Goal: Task Accomplishment & Management: Manage account settings

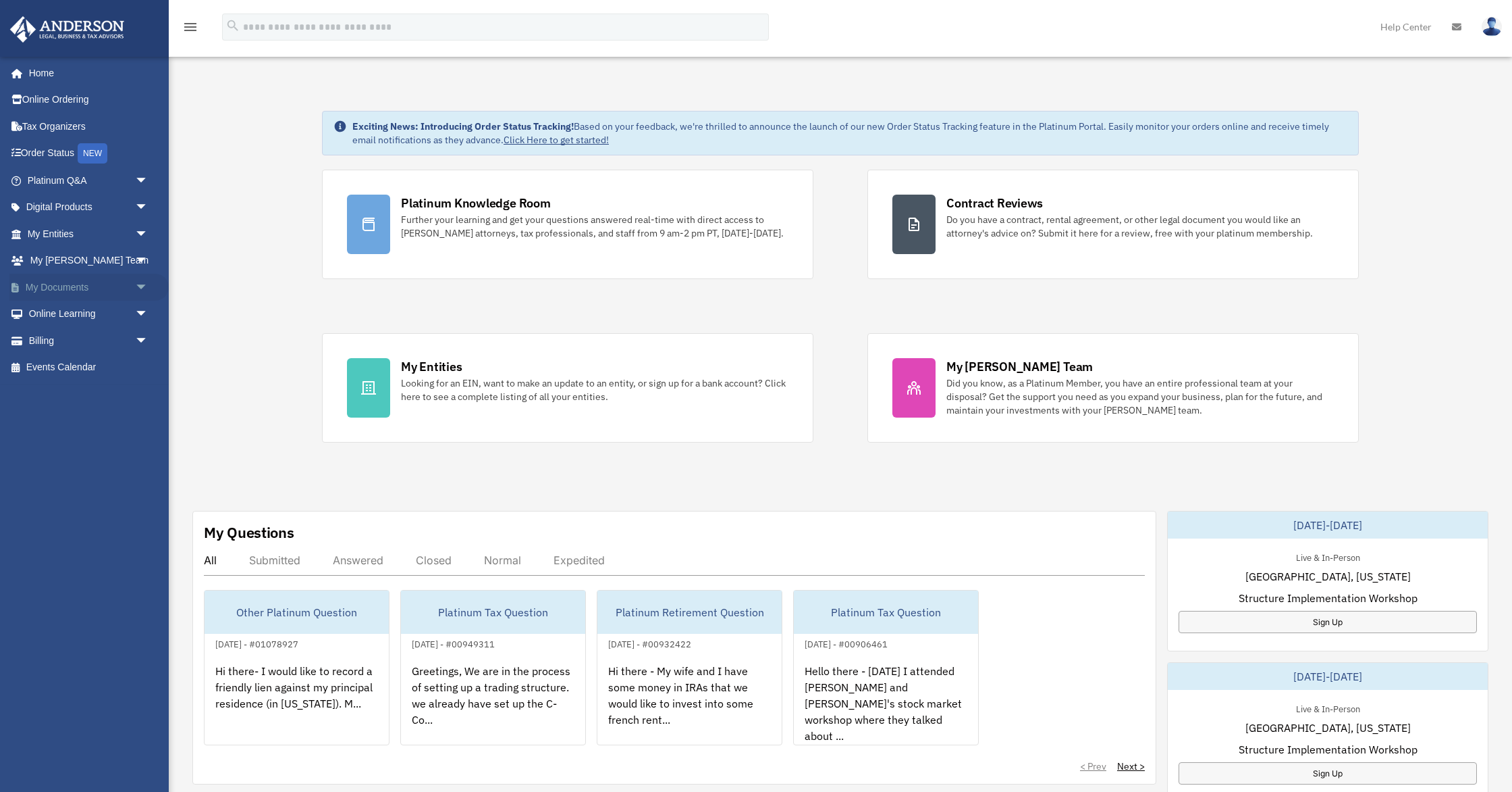
click at [140, 288] on span "arrow_drop_down" at bounding box center [148, 287] width 27 height 27
click at [94, 314] on link "Box" at bounding box center [94, 314] width 150 height 27
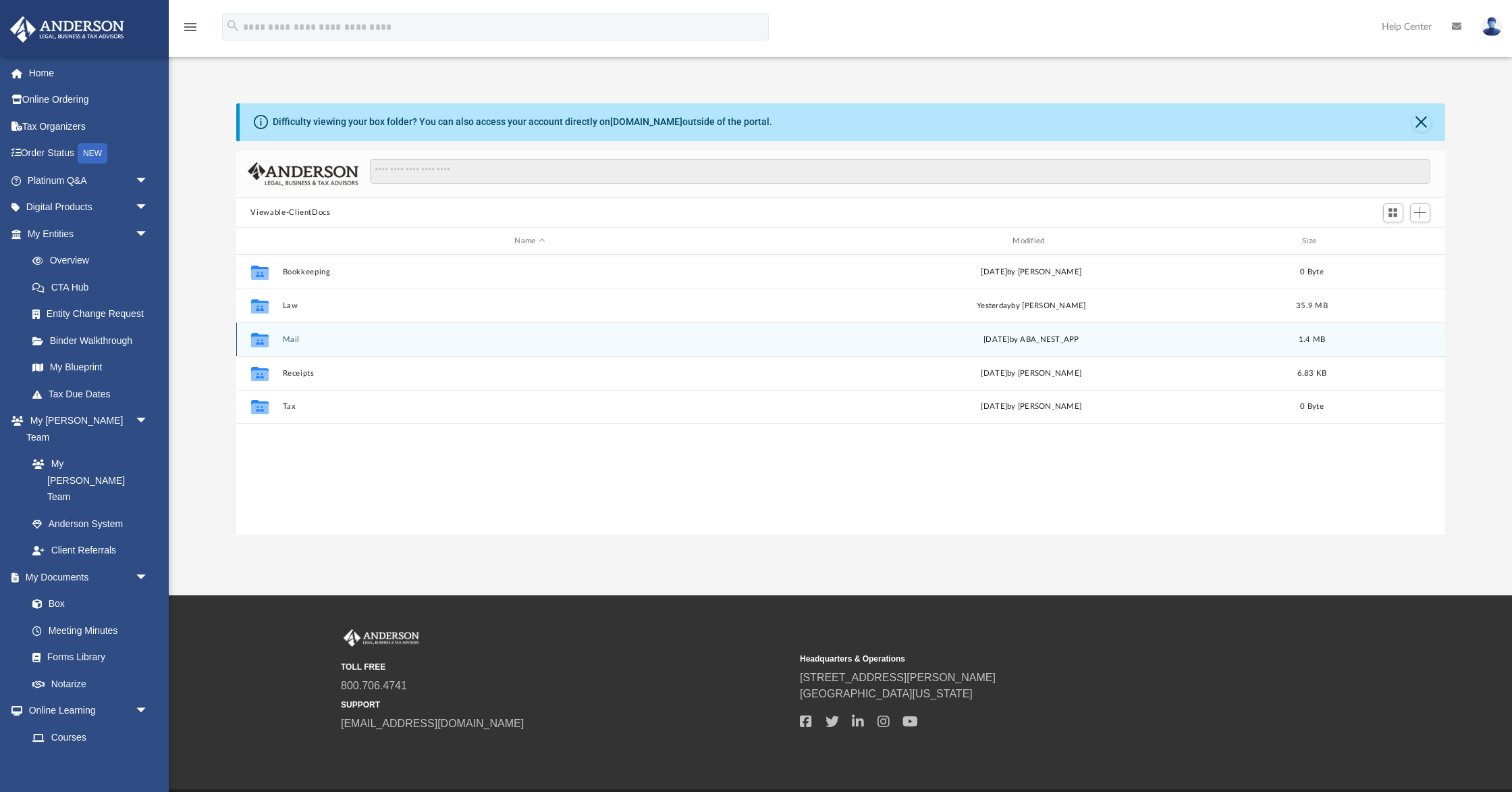
scroll to position [307, 1209]
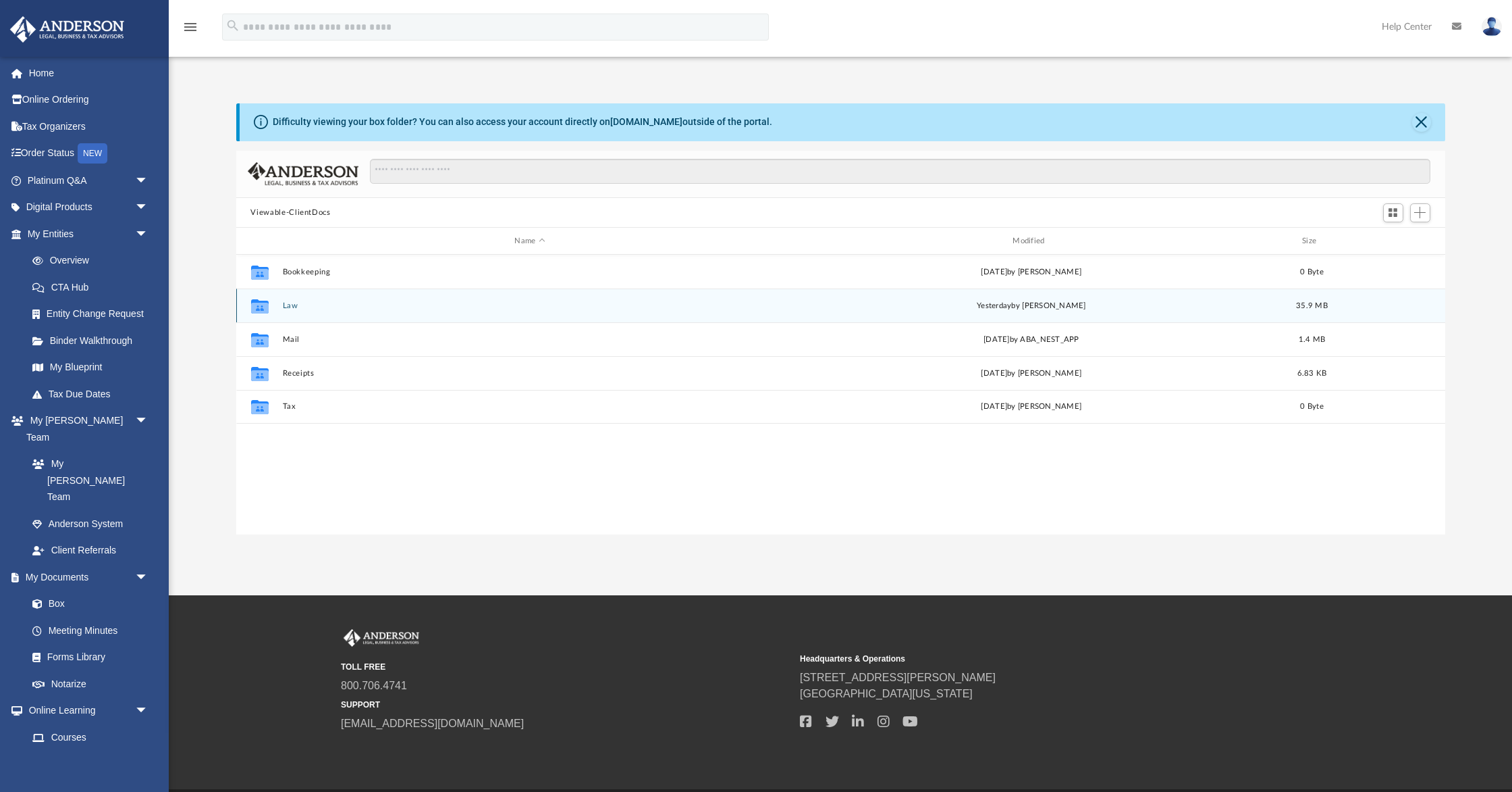
click at [291, 305] on button "Law" at bounding box center [530, 306] width 495 height 9
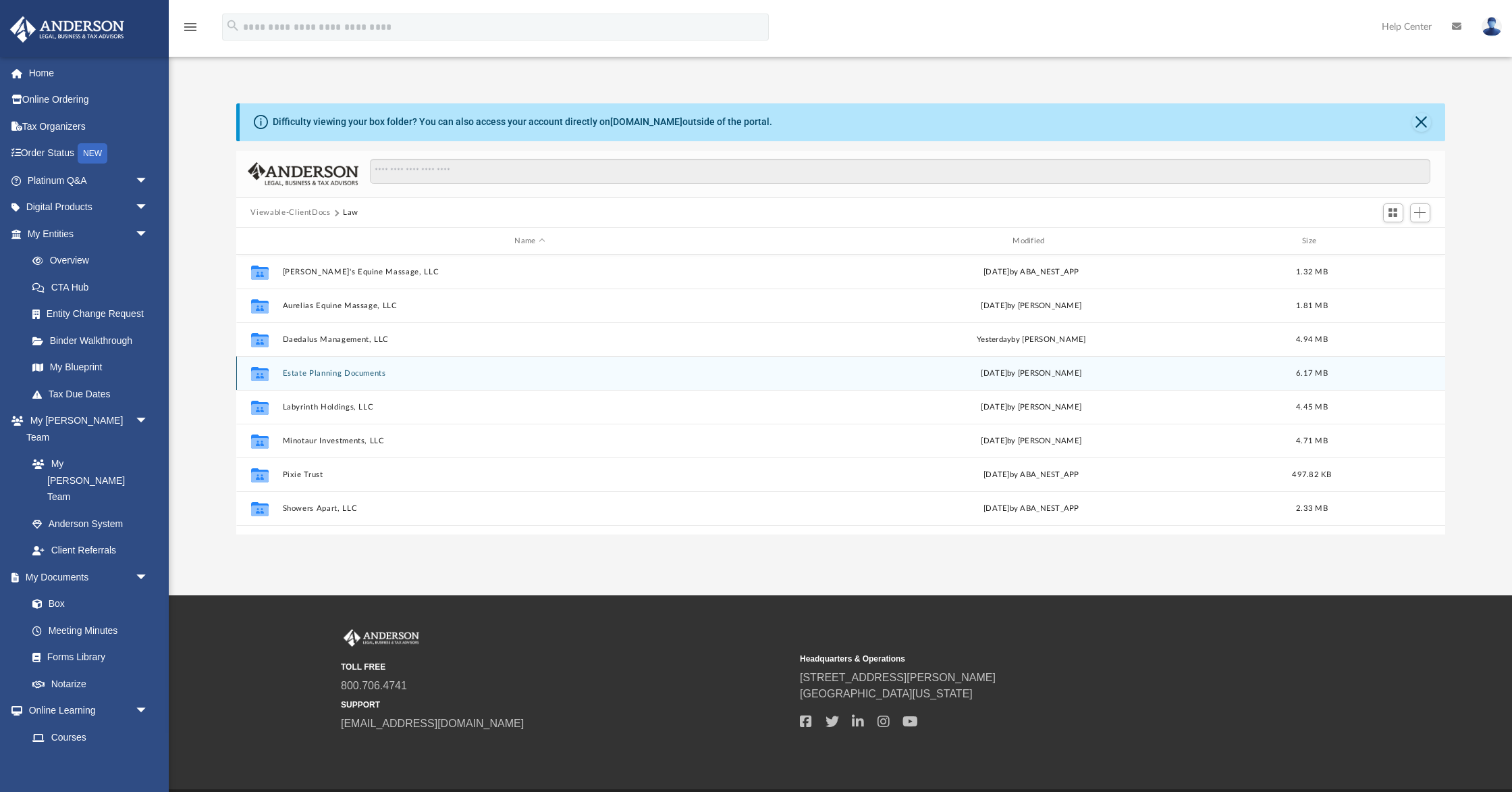
click at [337, 369] on button "Estate Planning Documents" at bounding box center [530, 373] width 495 height 9
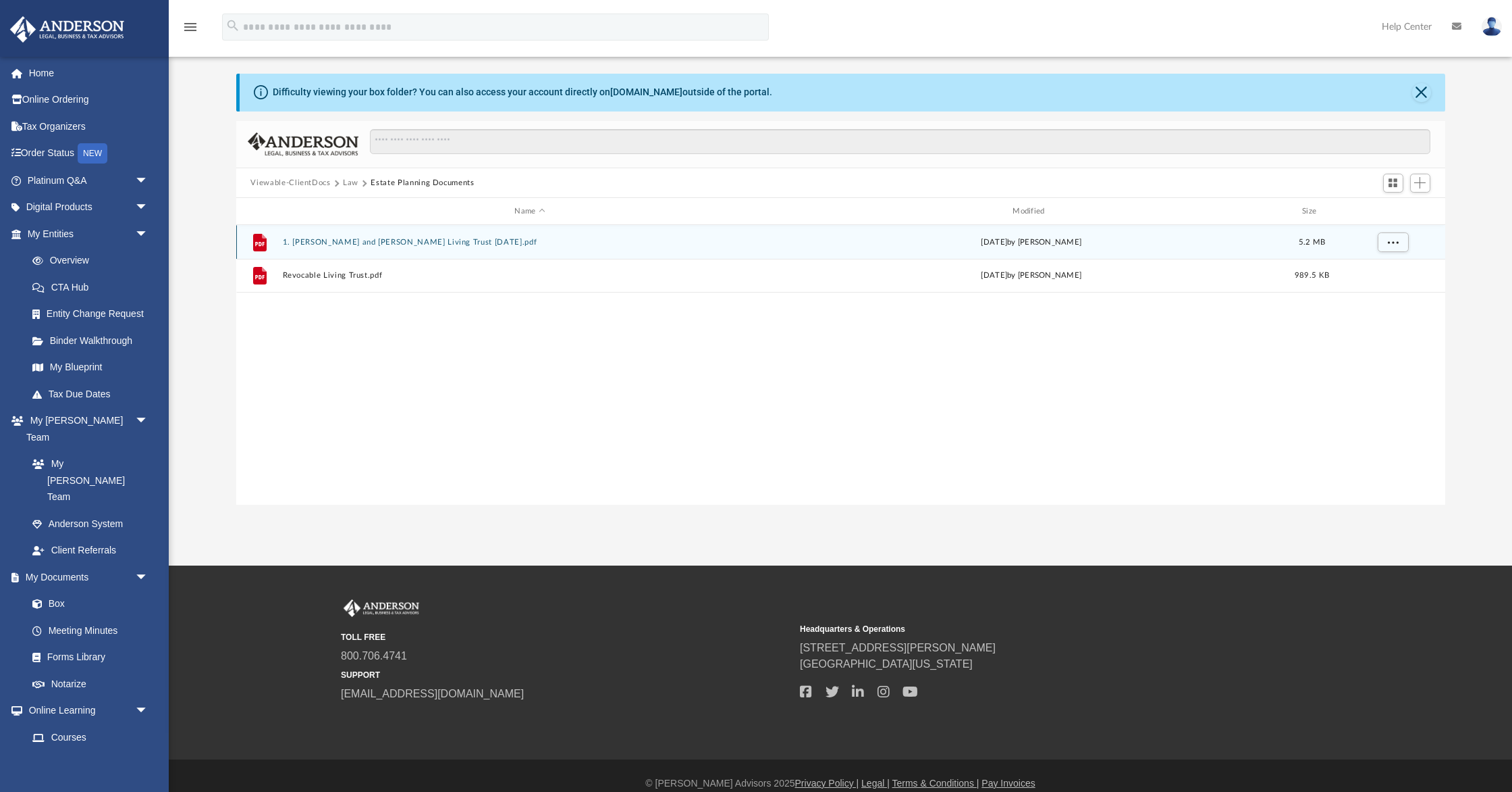
scroll to position [0, 0]
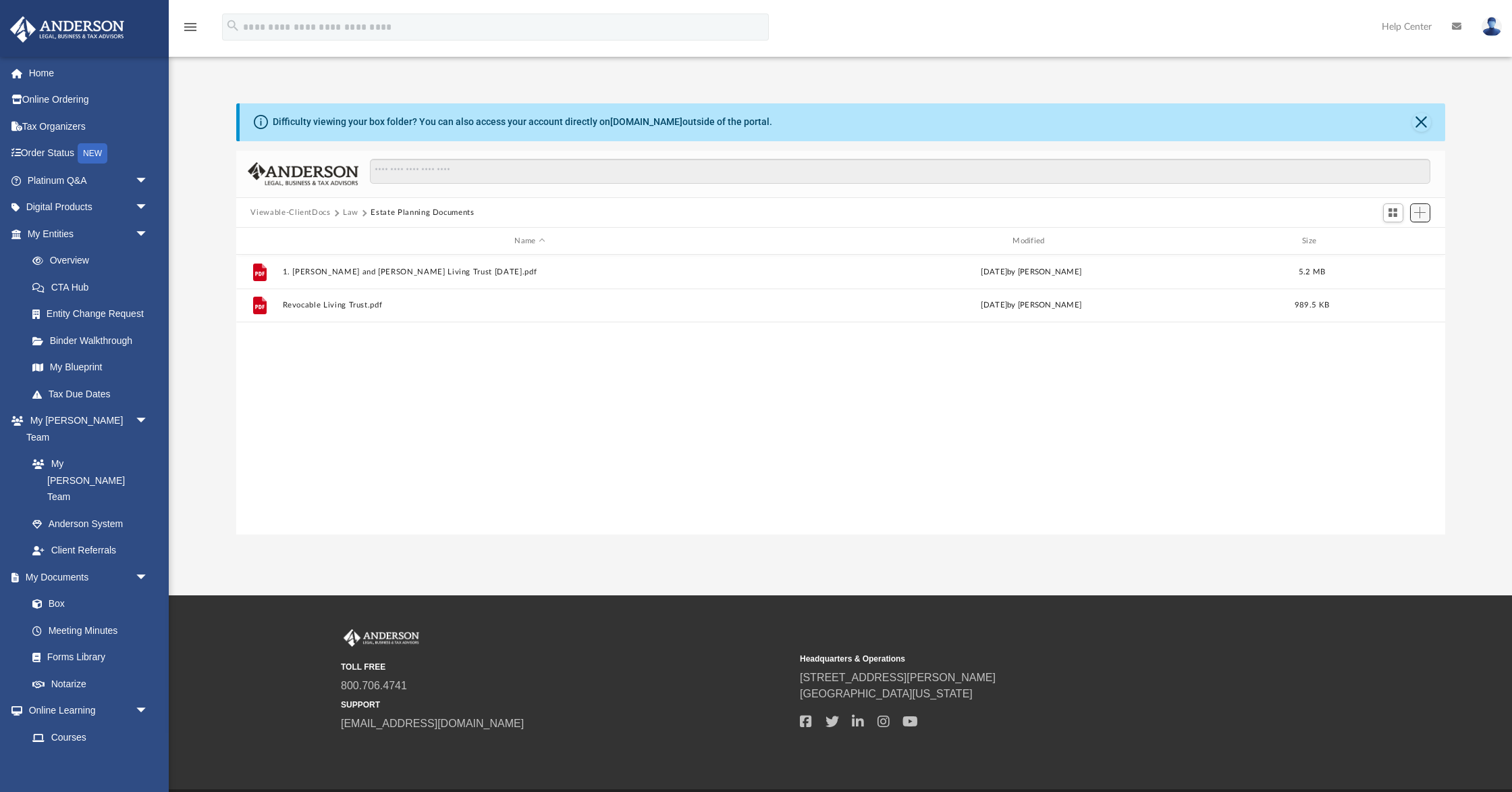
click at [1420, 208] on span "Add" at bounding box center [1419, 212] width 11 height 11
click at [1395, 241] on li "Upload" at bounding box center [1400, 239] width 43 height 15
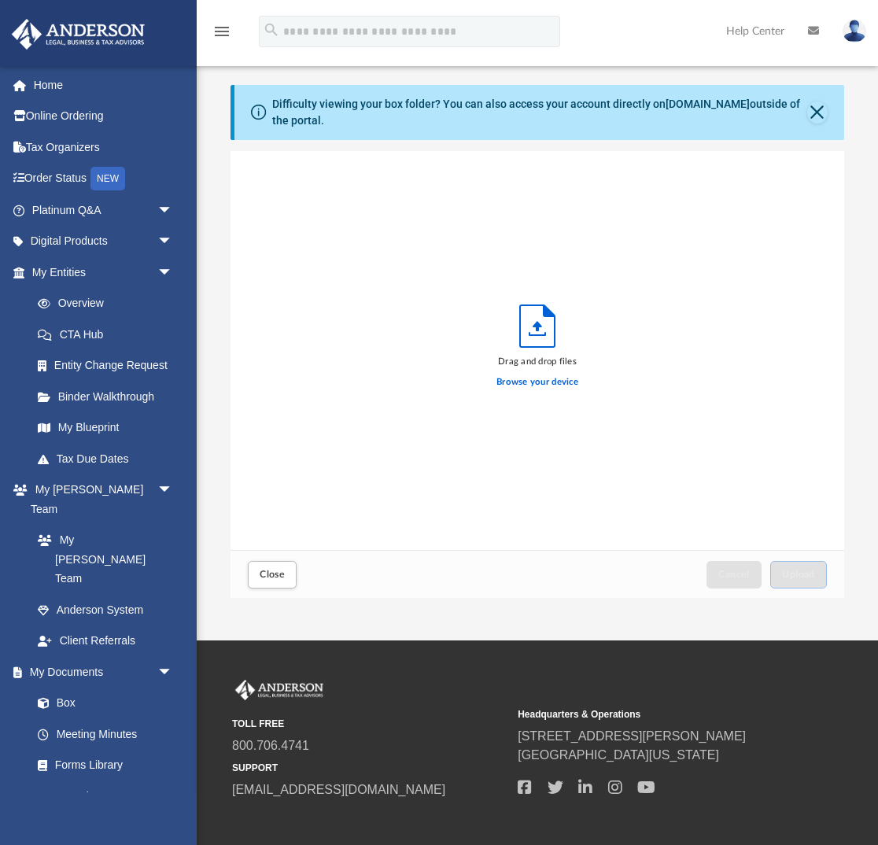
scroll to position [1, 0]
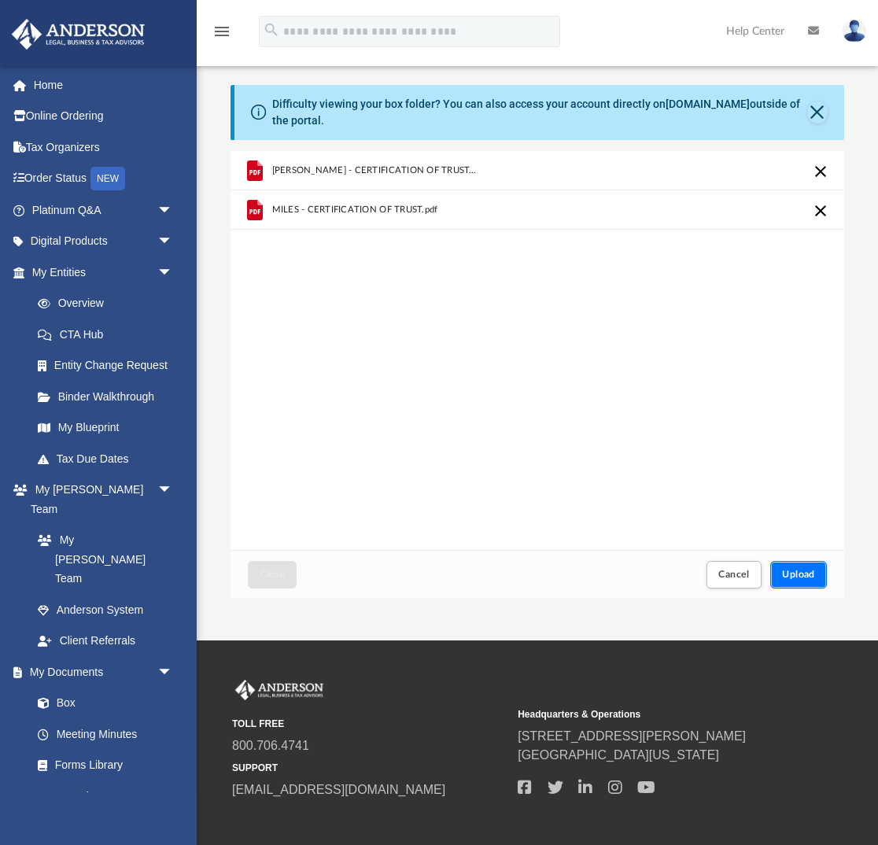
click at [798, 576] on span "Upload" at bounding box center [798, 573] width 33 height 9
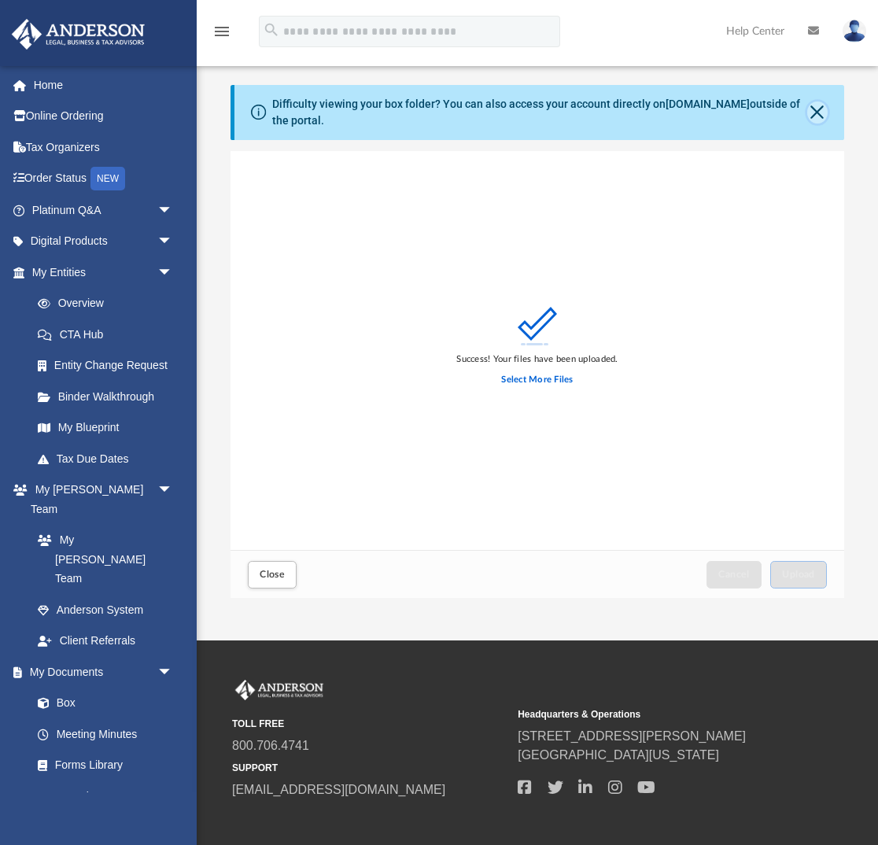
click at [821, 111] on button "Close" at bounding box center [817, 112] width 20 height 22
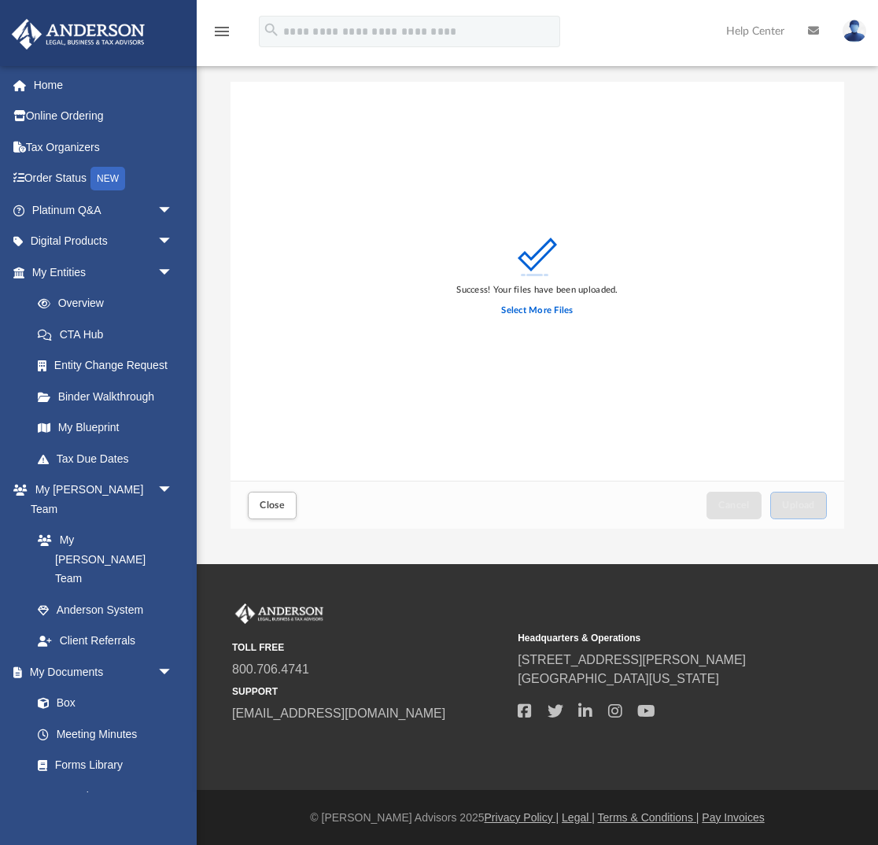
scroll to position [0, 0]
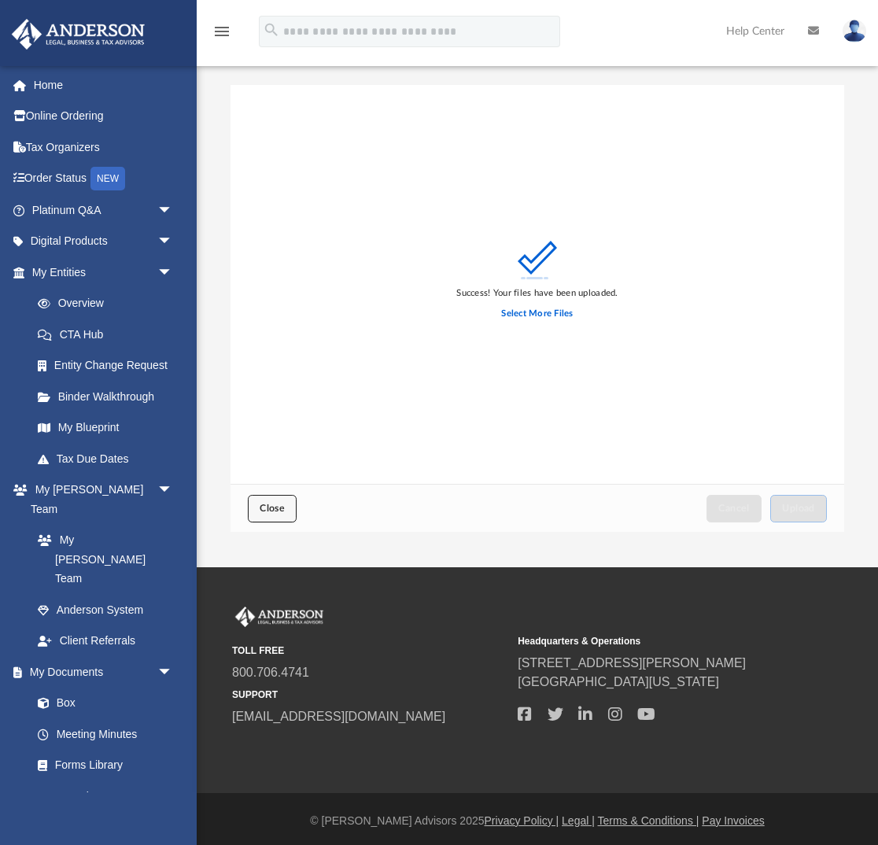
click at [274, 510] on span "Close" at bounding box center [271, 507] width 25 height 9
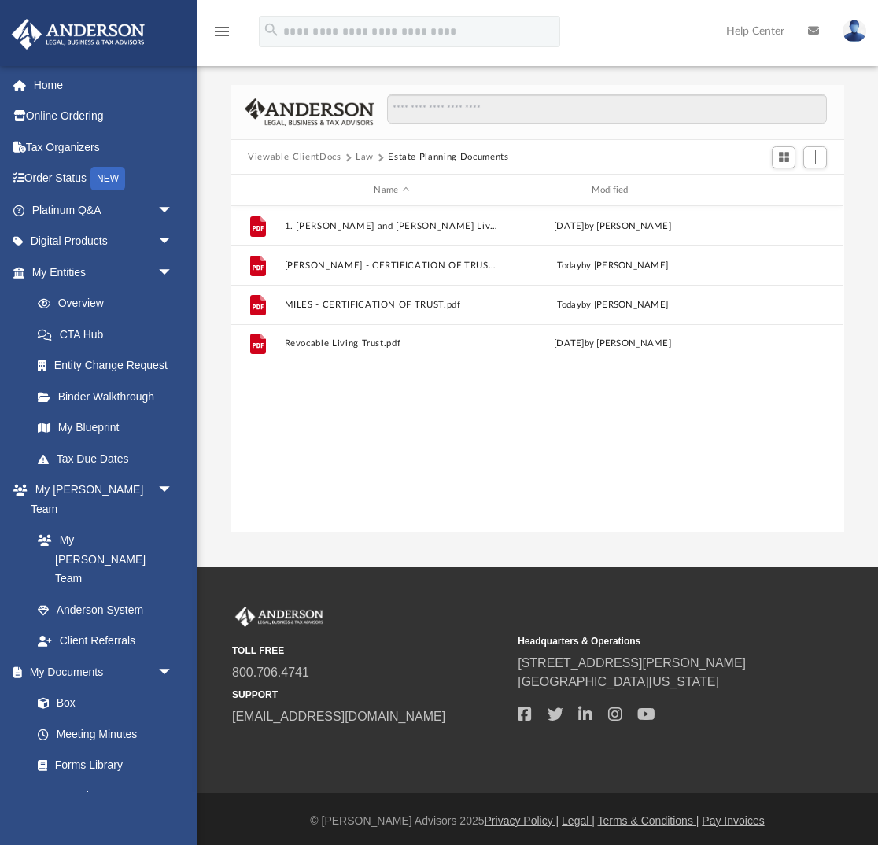
click at [861, 25] on img at bounding box center [854, 31] width 24 height 23
click at [568, 134] on link "Logout" at bounding box center [598, 137] width 157 height 32
